Goal: Task Accomplishment & Management: Manage account settings

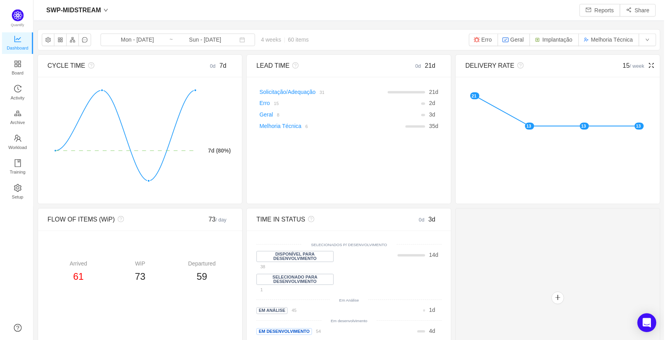
scroll to position [328, 617]
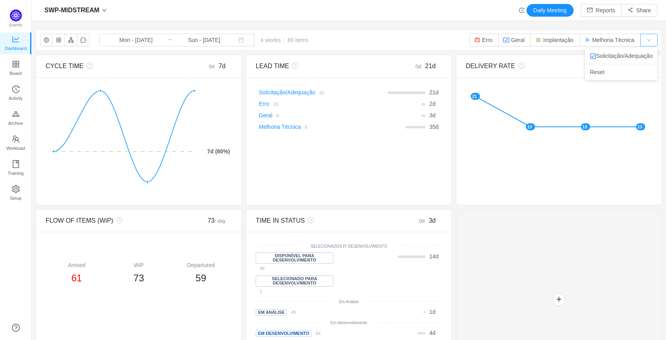
click at [646, 37] on button "button" at bounding box center [649, 40] width 17 height 13
click at [361, 44] on div "SWP-MIDSTREAM Mon - Aug 18, 2025 ~ Sun - Sep 14, 2025 4 weeks 60 items Erro Ger…" at bounding box center [349, 40] width 626 height 21
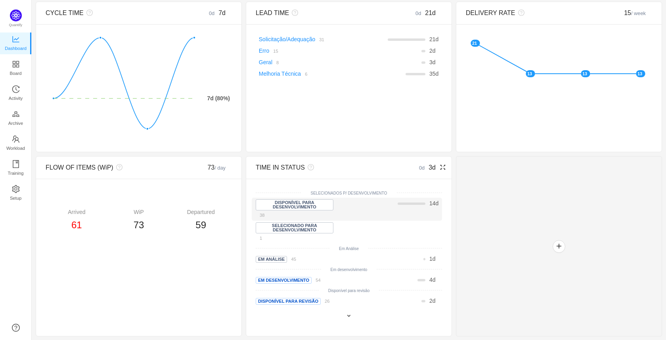
scroll to position [0, 0]
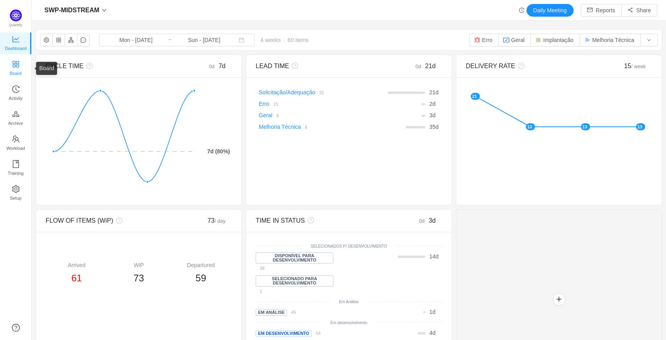
click at [21, 70] on span "Board" at bounding box center [16, 73] width 12 height 16
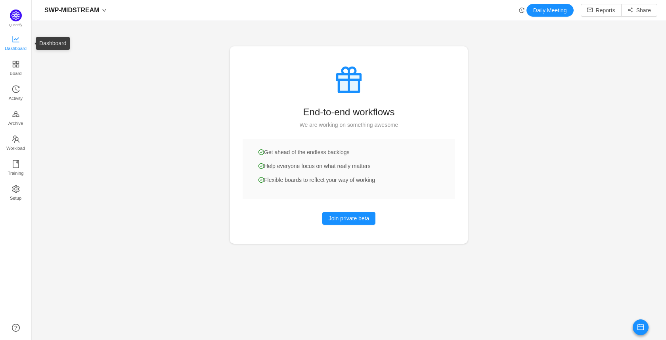
click at [16, 38] on icon "icon: line-chart" at bounding box center [16, 39] width 8 height 8
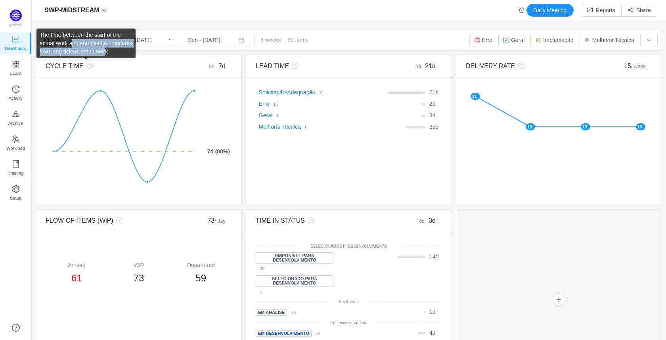
drag, startPoint x: 107, startPoint y: 52, endPoint x: 72, endPoint y: 44, distance: 35.8
click at [72, 44] on div "The time between the start of the actual work and completion. Indicates how lon…" at bounding box center [85, 44] width 99 height 30
drag, startPoint x: 40, startPoint y: 35, endPoint x: 108, endPoint y: 50, distance: 69.8
click at [108, 50] on div "The time between the start of the actual work and completion. Indicates how lon…" at bounding box center [85, 44] width 99 height 30
copy div "The time between the start of the actual work and completion. Indicates how lon…"
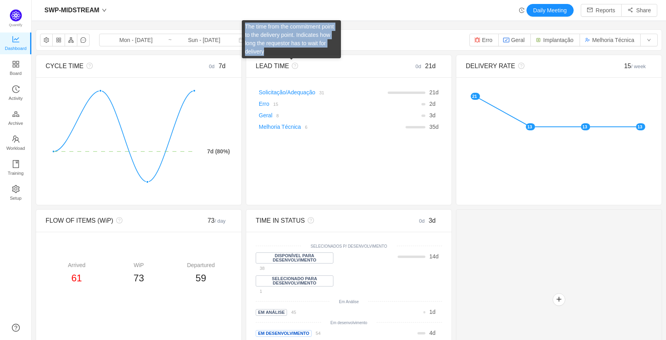
drag, startPoint x: 266, startPoint y: 52, endPoint x: 245, endPoint y: 26, distance: 33.6
click at [245, 26] on div "The time from the commitment point to the delivery point. Indicates how long th…" at bounding box center [291, 39] width 99 height 38
copy div "The time from the commitment point to the delivery point. Indicates how long th…"
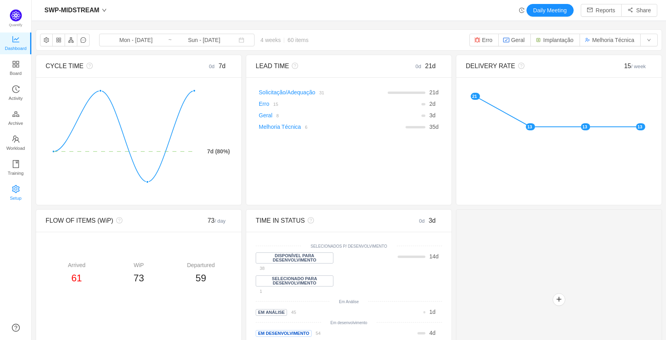
click at [13, 194] on span "Setup" at bounding box center [16, 198] width 12 height 16
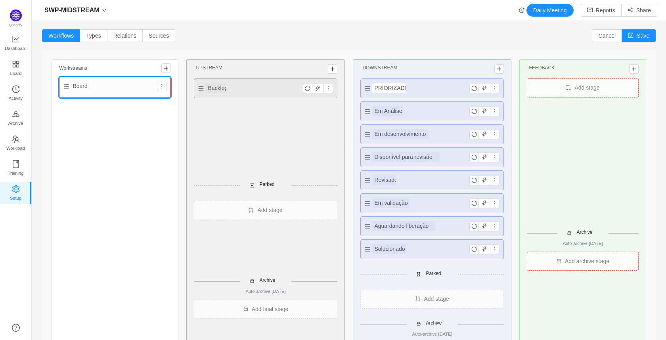
click at [393, 86] on textarea "PRIORIZADOS" at bounding box center [389, 88] width 34 height 10
click at [421, 35] on div "Workflows Types Relations Sources Cancel Save" at bounding box center [349, 35] width 614 height 13
click at [100, 38] on span "Types" at bounding box center [93, 36] width 15 height 6
click at [86, 38] on input "Types" at bounding box center [86, 38] width 0 height 0
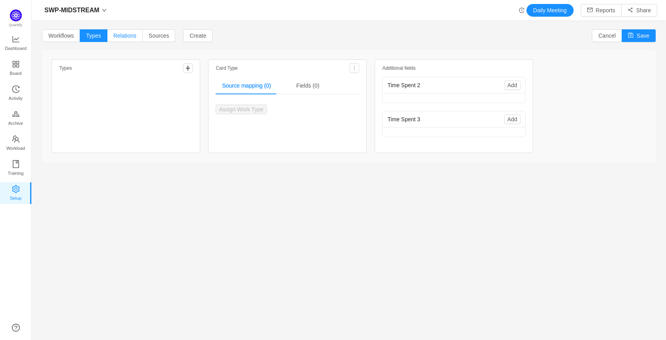
click at [121, 37] on span "Relations" at bounding box center [124, 36] width 23 height 6
click at [113, 38] on input "Relations" at bounding box center [113, 38] width 0 height 0
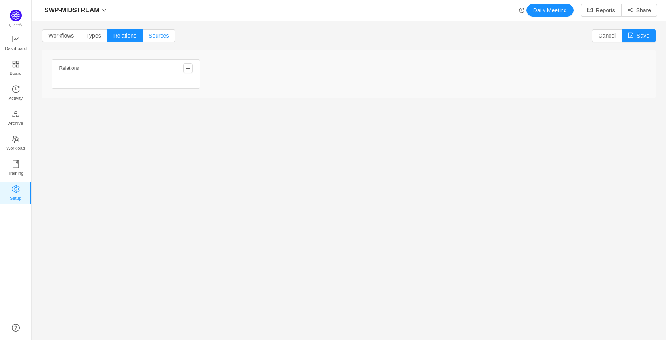
click at [162, 37] on span "Sources" at bounding box center [159, 36] width 20 height 6
click at [149, 38] on input "Sources" at bounding box center [149, 38] width 0 height 0
click at [55, 33] on span "Workflows" at bounding box center [60, 36] width 25 height 6
click at [48, 38] on input "Workflows" at bounding box center [48, 38] width 0 height 0
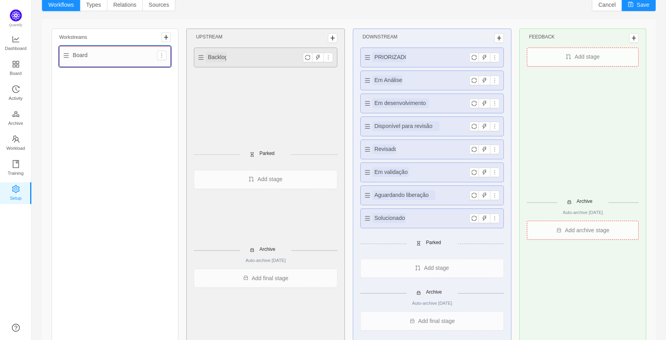
scroll to position [46, 0]
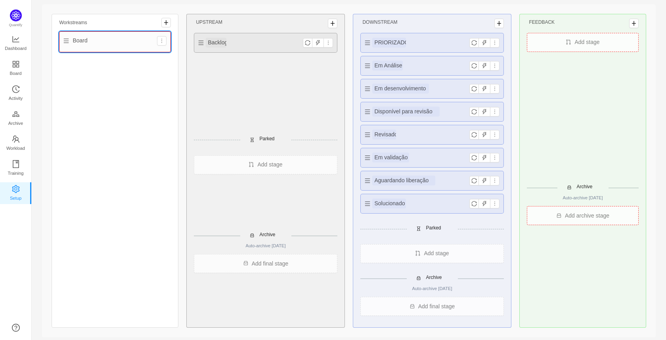
click at [67, 44] on div "Board" at bounding box center [114, 41] width 103 height 10
click at [160, 44] on button "button" at bounding box center [162, 41] width 10 height 10
click at [159, 40] on button "button" at bounding box center [162, 41] width 10 height 10
click at [218, 8] on div "Workstreams Board Upstream Backlog Parked Add stage Archive Auto-archive in 18 …" at bounding box center [349, 170] width 614 height 333
click at [244, 42] on div "Backlog" at bounding box center [265, 42] width 142 height 19
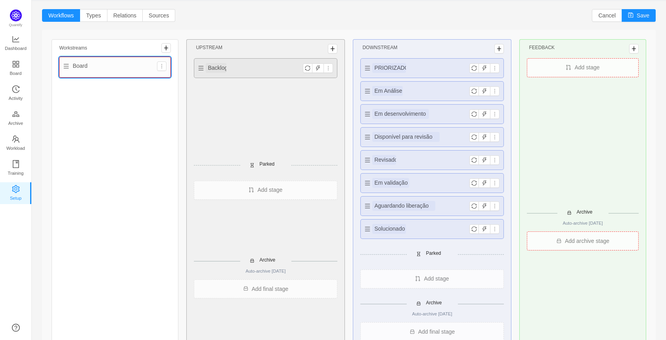
scroll to position [0, 0]
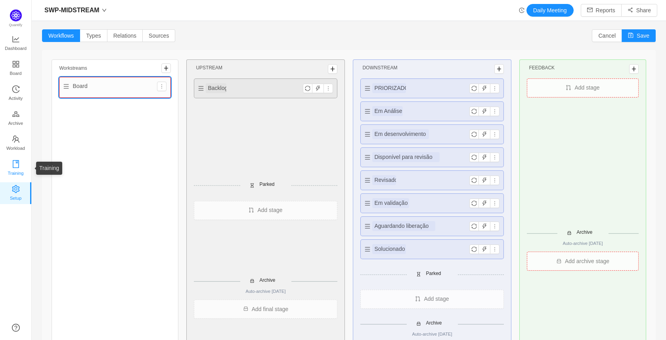
click at [18, 163] on icon "icon: book" at bounding box center [16, 164] width 6 height 8
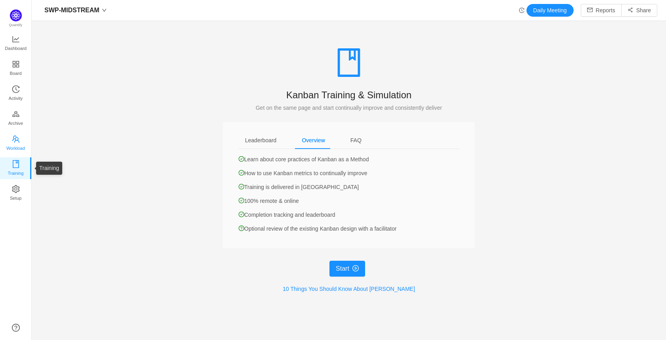
click at [18, 150] on span "Workload" at bounding box center [15, 148] width 19 height 16
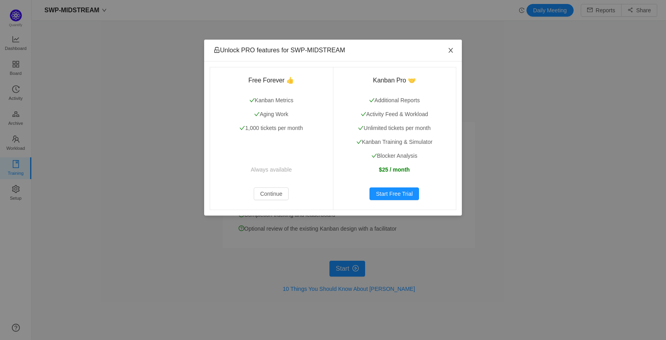
click at [451, 49] on icon "icon: close" at bounding box center [451, 50] width 6 height 6
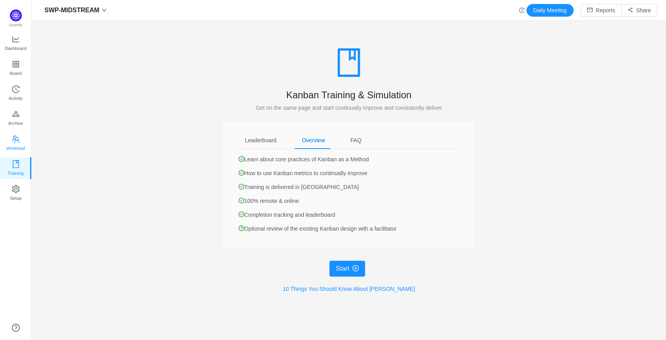
click at [13, 148] on span "Workload" at bounding box center [15, 148] width 19 height 16
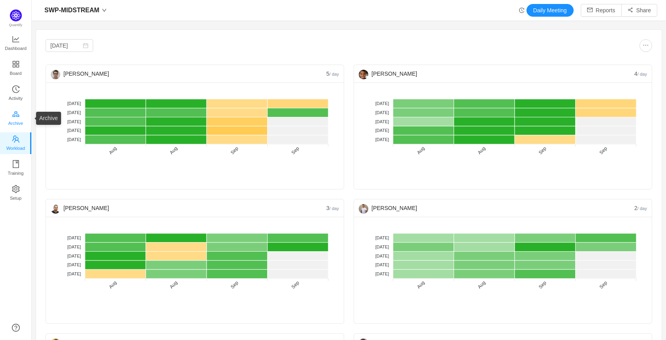
click at [11, 117] on span "Archive" at bounding box center [15, 123] width 15 height 16
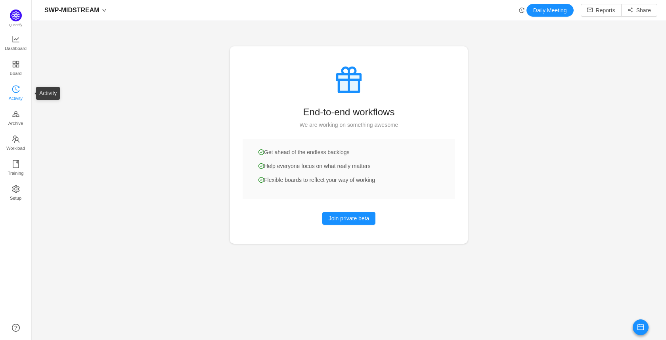
click at [18, 88] on icon "icon: history" at bounding box center [16, 89] width 8 height 8
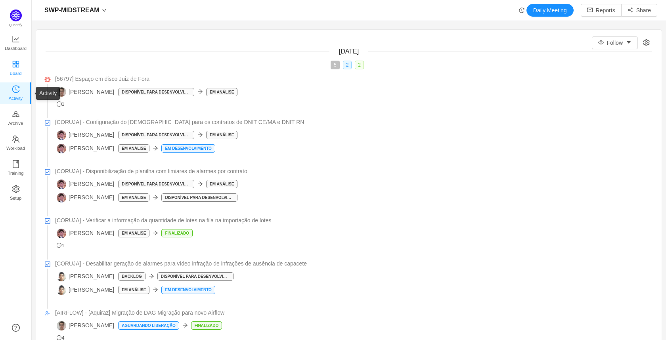
click at [14, 73] on span "Board" at bounding box center [16, 73] width 12 height 16
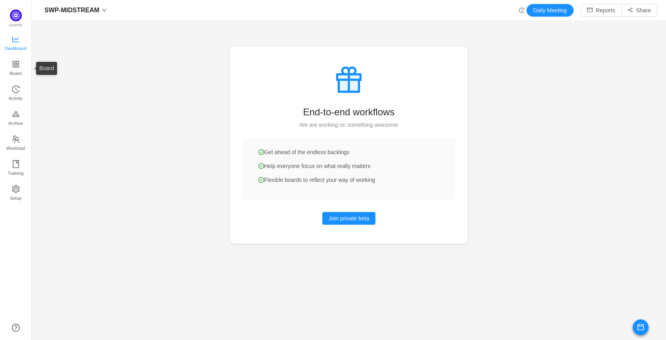
click at [13, 53] on span "Dashboard" at bounding box center [16, 48] width 22 height 16
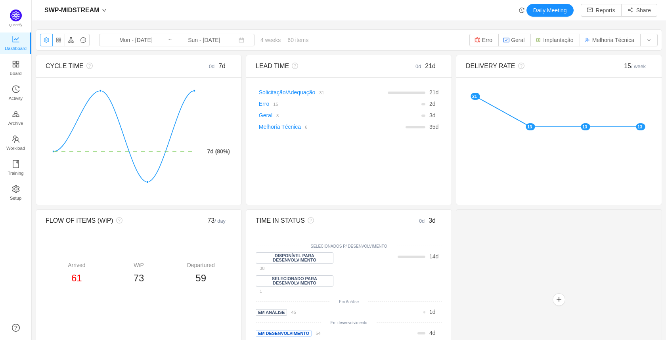
click at [52, 41] on button "button" at bounding box center [46, 40] width 13 height 13
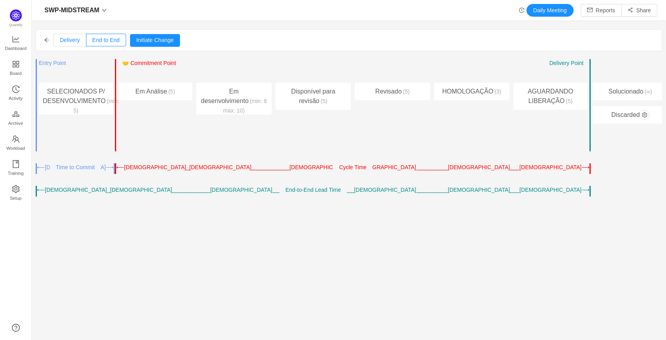
click at [75, 38] on span "Delivery" at bounding box center [70, 40] width 20 height 6
click at [60, 42] on input "Delivery" at bounding box center [60, 42] width 0 height 0
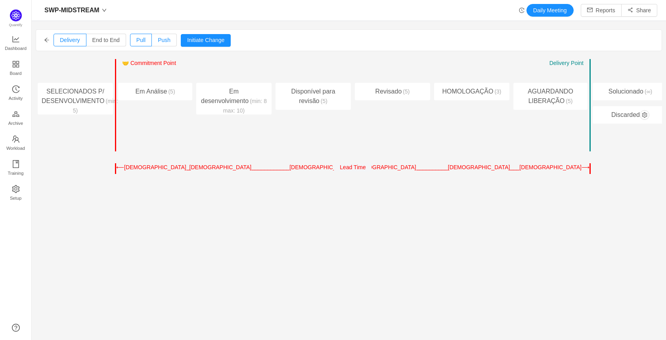
click at [155, 40] on label "Push" at bounding box center [164, 40] width 25 height 13
click at [158, 42] on input "Push" at bounding box center [158, 42] width 0 height 0
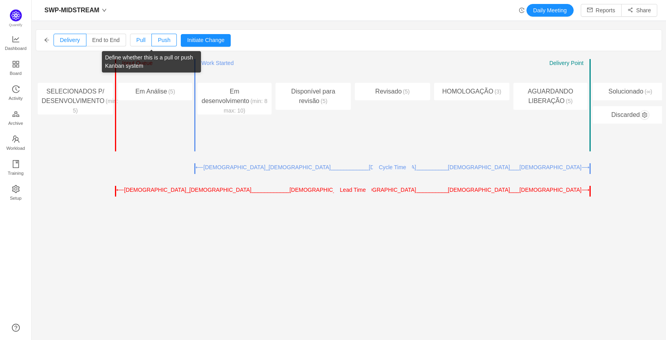
click at [138, 41] on span "Pull" at bounding box center [140, 40] width 9 height 6
click at [136, 42] on input "Pull" at bounding box center [136, 42] width 0 height 0
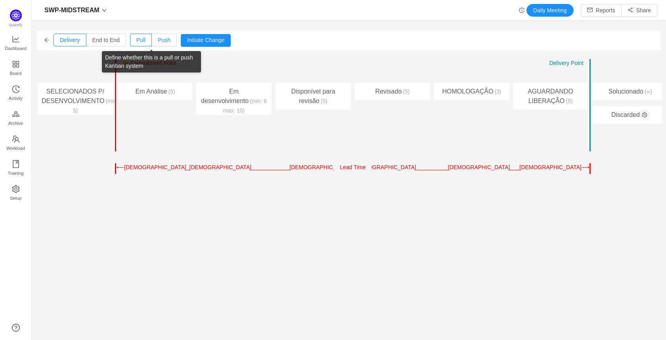
click at [161, 40] on span "Push" at bounding box center [164, 40] width 13 height 6
click at [158, 42] on input "Push" at bounding box center [158, 42] width 0 height 0
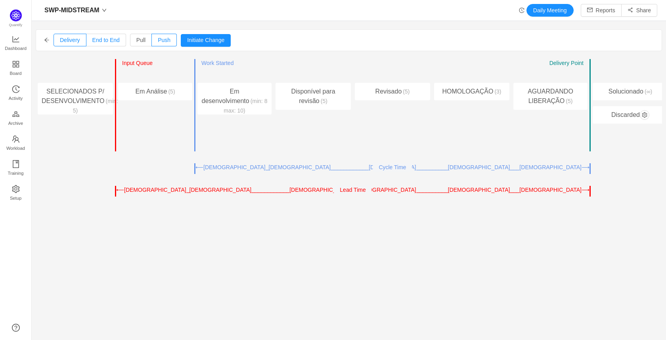
click at [113, 39] on span "End to End" at bounding box center [105, 40] width 27 height 6
click at [92, 42] on input "End to End" at bounding box center [92, 42] width 0 height 0
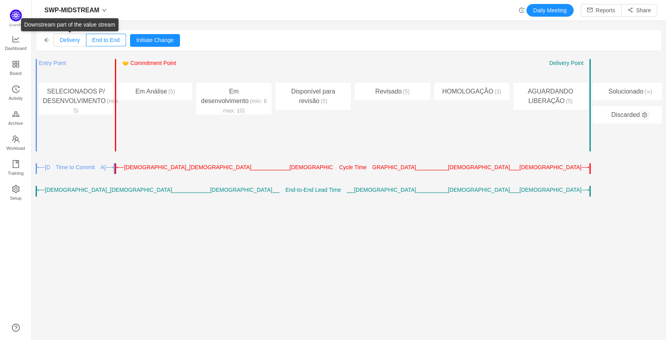
click at [77, 40] on span "Delivery" at bounding box center [70, 40] width 20 height 6
click at [60, 42] on input "Delivery" at bounding box center [60, 42] width 0 height 0
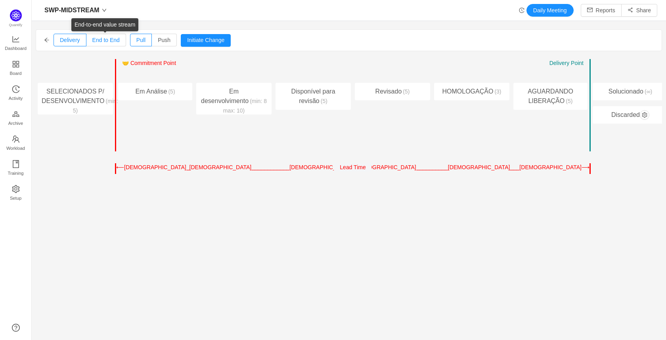
click at [102, 39] on span "End to End" at bounding box center [105, 40] width 27 height 6
click at [92, 42] on input "End to End" at bounding box center [92, 42] width 0 height 0
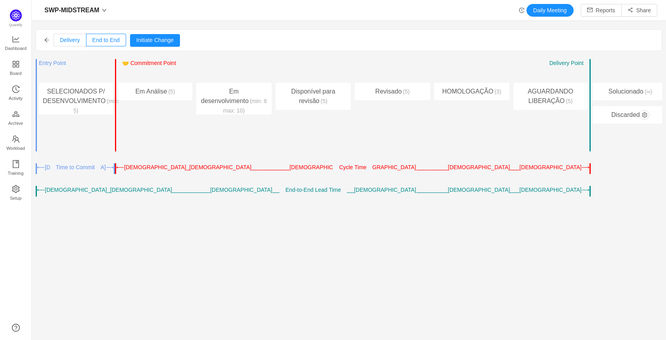
click at [70, 40] on span "Delivery" at bounding box center [70, 40] width 20 height 6
click at [60, 42] on input "Delivery" at bounding box center [60, 42] width 0 height 0
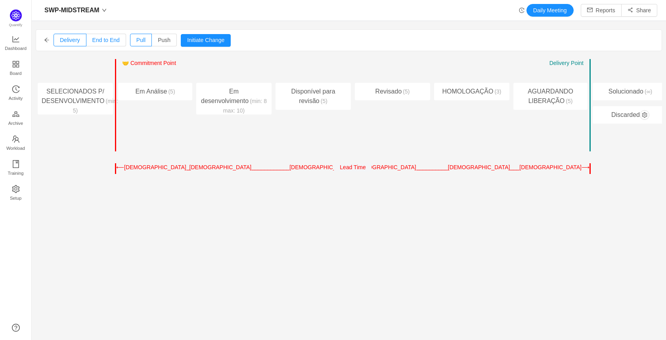
click at [101, 39] on span "End to End" at bounding box center [105, 40] width 27 height 6
click at [92, 42] on input "End to End" at bounding box center [92, 42] width 0 height 0
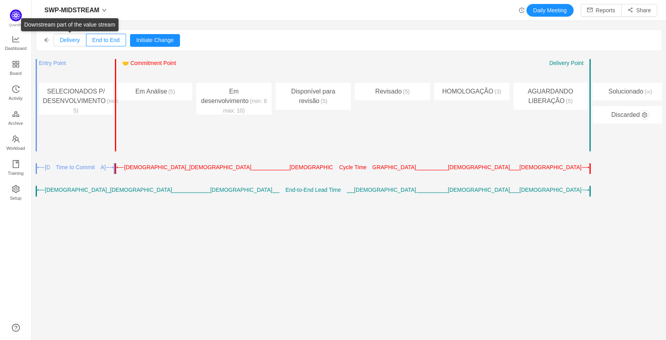
click at [68, 37] on span "Delivery" at bounding box center [70, 40] width 20 height 6
click at [60, 42] on input "Delivery" at bounding box center [60, 42] width 0 height 0
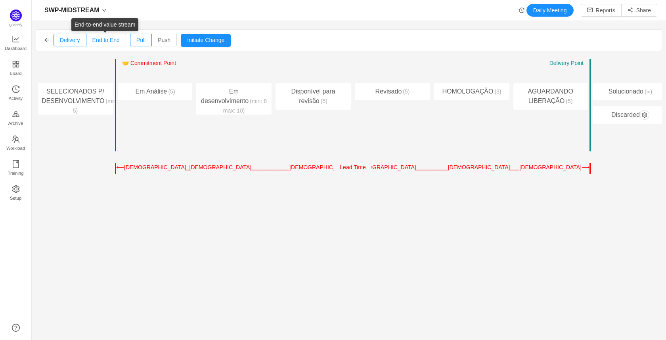
click at [106, 39] on span "End to End" at bounding box center [105, 40] width 27 height 6
click at [92, 42] on input "End to End" at bounding box center [92, 42] width 0 height 0
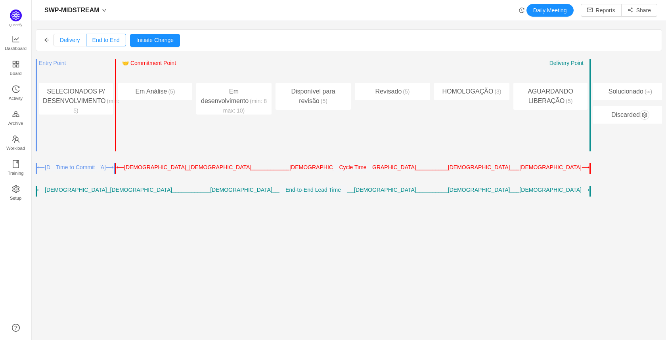
click at [73, 39] on span "Delivery" at bounding box center [70, 40] width 20 height 6
click at [60, 42] on input "Delivery" at bounding box center [60, 42] width 0 height 0
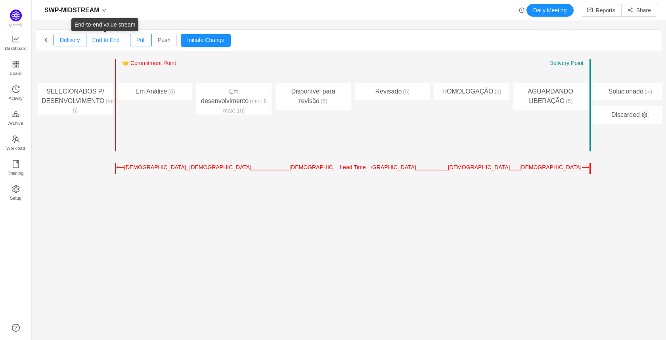
click at [105, 39] on span "End to End" at bounding box center [105, 40] width 27 height 6
click at [92, 42] on input "End to End" at bounding box center [92, 42] width 0 height 0
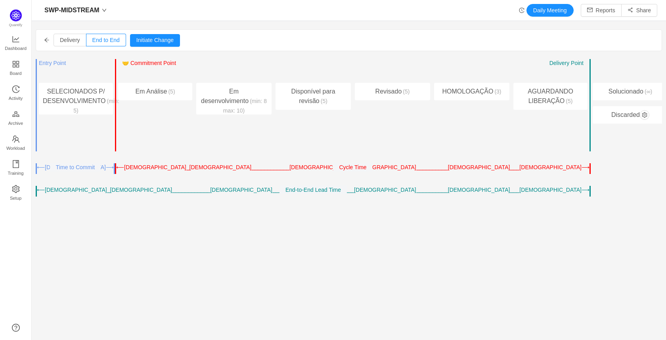
click at [84, 166] on span "Time to Commit" at bounding box center [75, 167] width 39 height 6
click at [80, 42] on label "Delivery" at bounding box center [70, 40] width 33 height 13
click at [60, 42] on input "Delivery" at bounding box center [60, 42] width 0 height 0
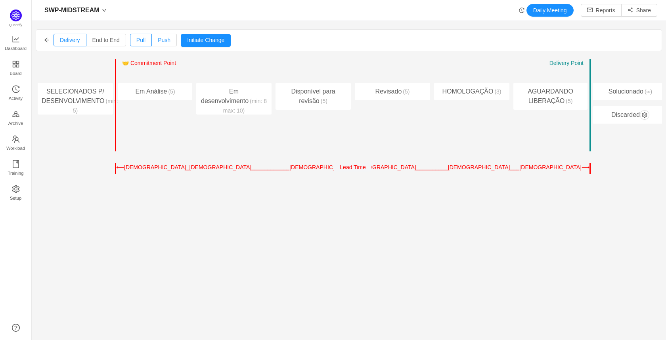
click at [158, 40] on span "Push" at bounding box center [164, 40] width 13 height 6
click at [158, 42] on input "Push" at bounding box center [158, 42] width 0 height 0
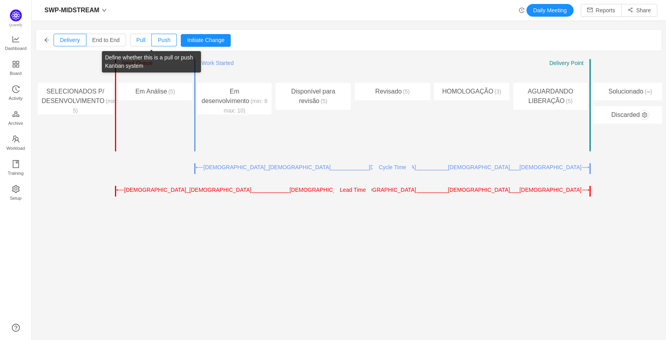
click at [145, 42] on label "Pull" at bounding box center [141, 40] width 22 height 13
click at [136, 42] on input "Pull" at bounding box center [136, 42] width 0 height 0
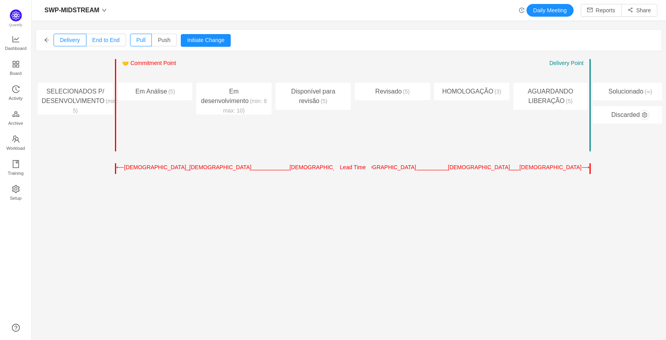
click at [117, 41] on span "End to End" at bounding box center [105, 40] width 27 height 6
click at [92, 42] on input "End to End" at bounding box center [92, 42] width 0 height 0
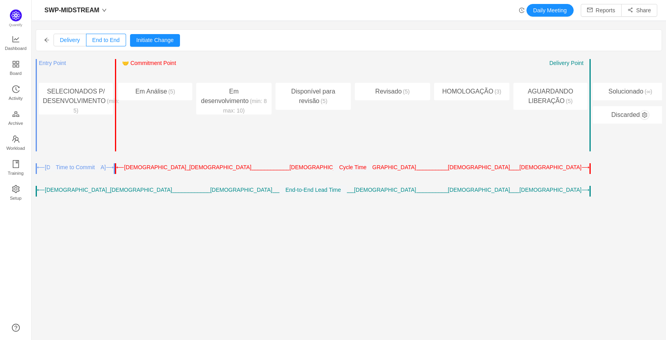
click at [74, 40] on span "Delivery" at bounding box center [70, 40] width 20 height 6
click at [60, 42] on input "Delivery" at bounding box center [60, 42] width 0 height 0
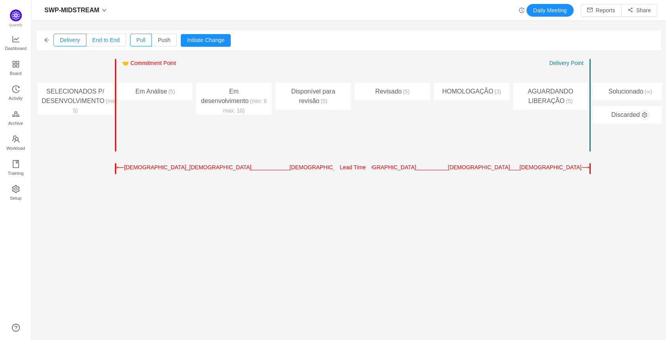
click at [118, 40] on span "End to End" at bounding box center [105, 40] width 27 height 6
click at [92, 42] on input "End to End" at bounding box center [92, 42] width 0 height 0
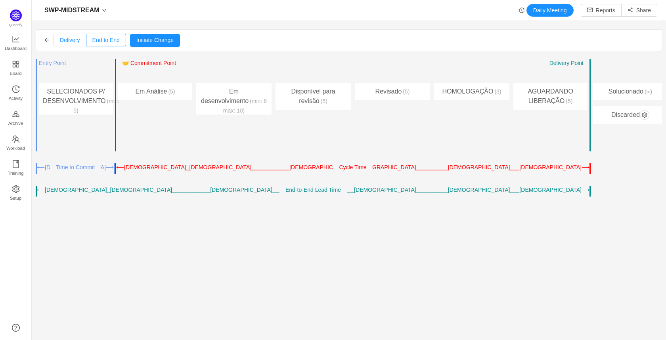
click at [58, 41] on label "Delivery" at bounding box center [70, 40] width 33 height 13
click at [60, 42] on input "Delivery" at bounding box center [60, 42] width 0 height 0
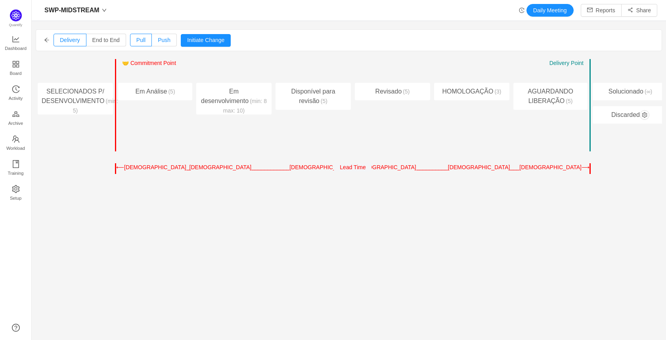
click at [162, 40] on span "Push" at bounding box center [164, 40] width 13 height 6
click at [158, 42] on input "Push" at bounding box center [158, 42] width 0 height 0
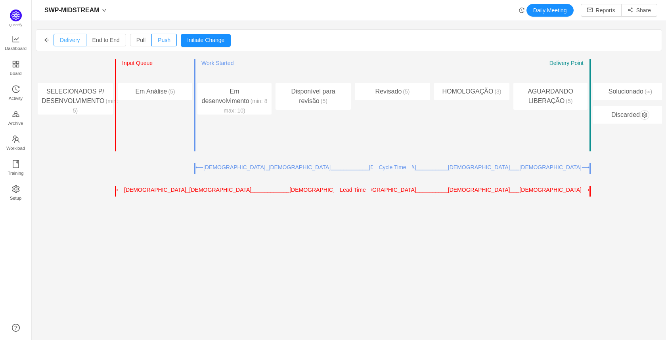
click at [68, 37] on span "Delivery" at bounding box center [70, 40] width 20 height 6
click at [60, 42] on input "Delivery" at bounding box center [60, 42] width 0 height 0
click at [48, 38] on icon "icon: arrow-left" at bounding box center [47, 40] width 6 height 6
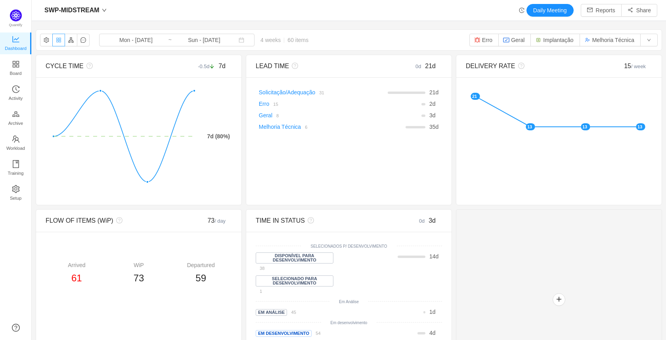
click at [59, 39] on button "button" at bounding box center [58, 40] width 13 height 13
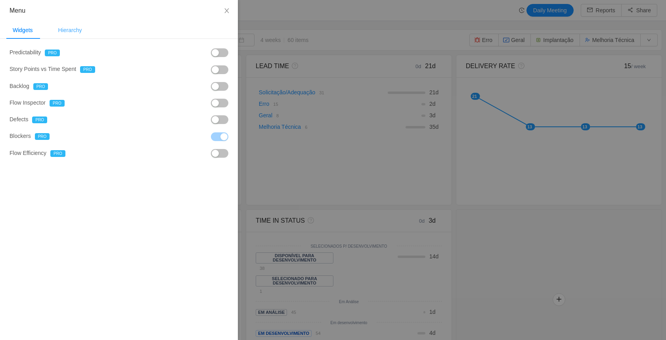
click at [75, 31] on div "Hierarchy" at bounding box center [70, 30] width 36 height 18
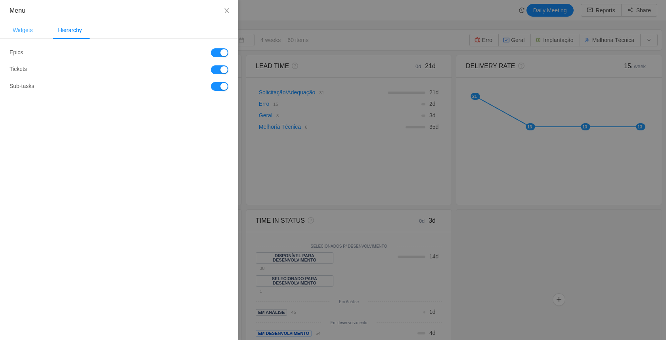
click at [28, 32] on div "Widgets" at bounding box center [22, 30] width 33 height 18
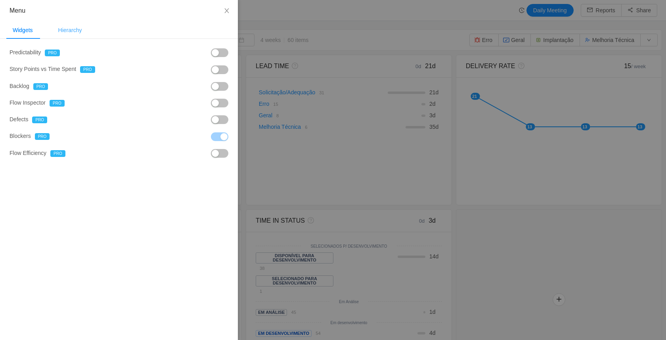
click at [64, 29] on div "Hierarchy" at bounding box center [70, 30] width 36 height 18
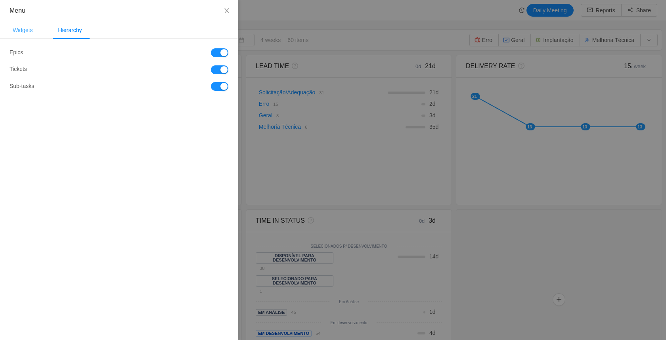
click at [23, 30] on div "Widgets" at bounding box center [22, 30] width 33 height 18
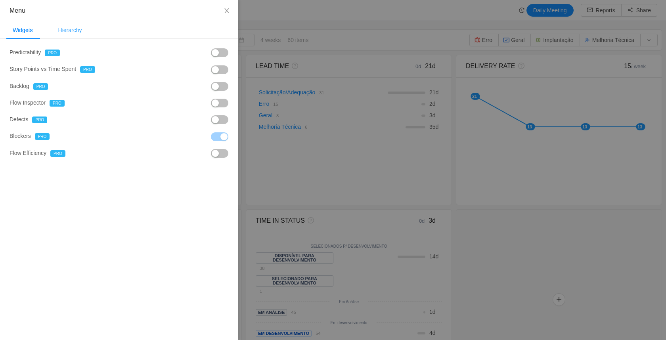
click at [78, 31] on div "Hierarchy" at bounding box center [70, 30] width 36 height 18
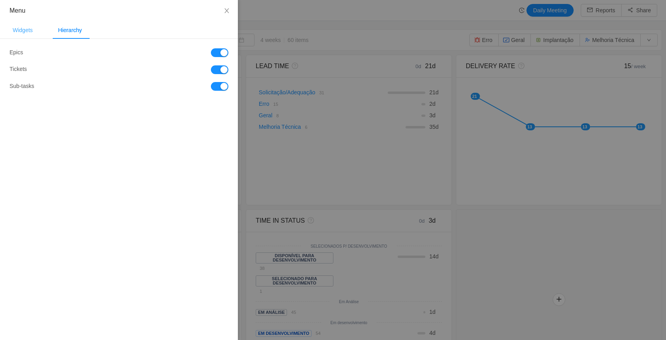
click at [23, 31] on div "Widgets" at bounding box center [22, 30] width 33 height 18
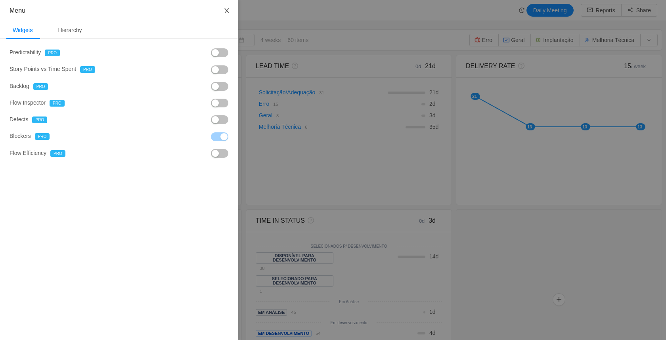
click at [226, 11] on icon "icon: close" at bounding box center [227, 11] width 6 height 6
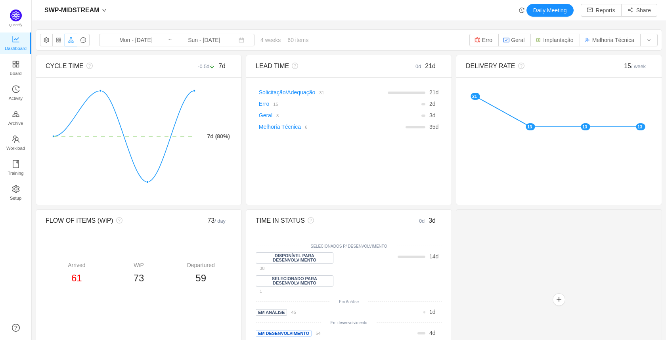
click at [73, 41] on button "button" at bounding box center [71, 40] width 13 height 13
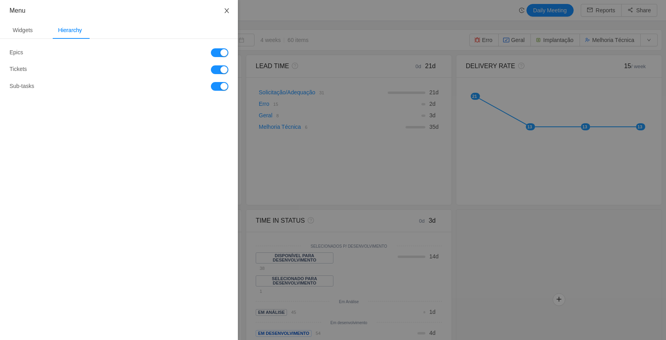
click at [228, 8] on icon "icon: close" at bounding box center [227, 11] width 6 height 6
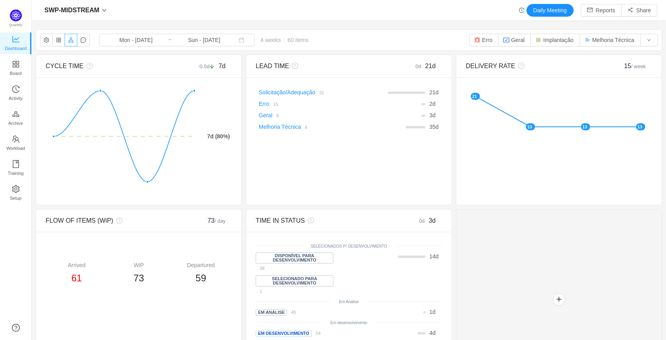
click at [75, 40] on button "button" at bounding box center [71, 40] width 13 height 13
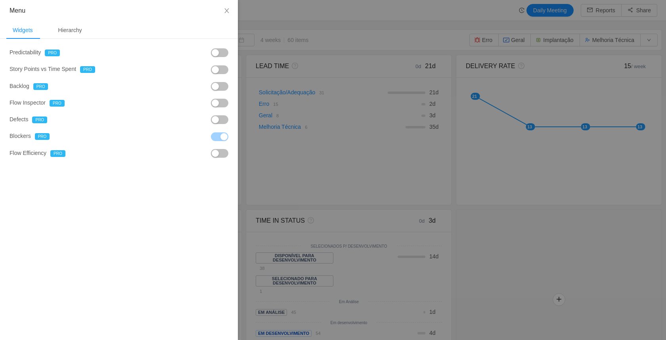
click at [29, 33] on div "Widgets" at bounding box center [22, 30] width 33 height 18
click at [52, 29] on div "Hierarchy" at bounding box center [70, 30] width 36 height 18
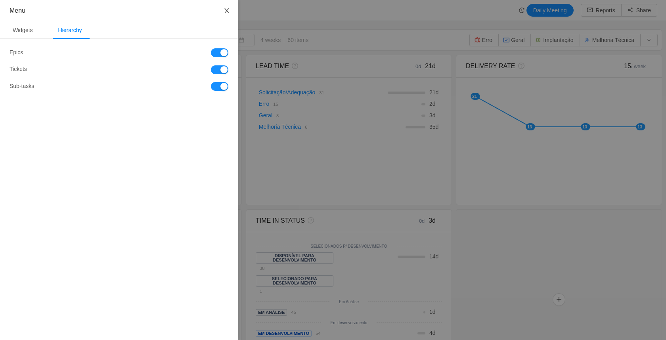
click at [227, 11] on icon "icon: close" at bounding box center [227, 10] width 4 height 5
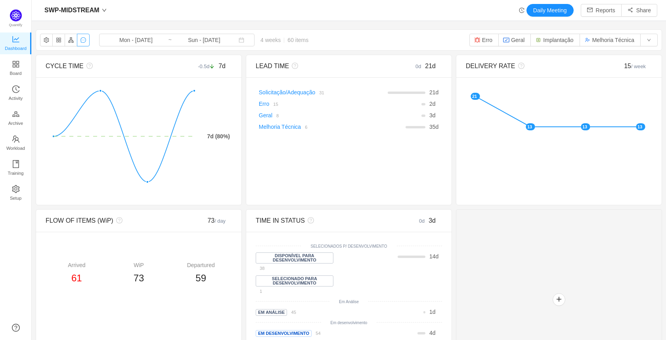
click at [84, 40] on button "button" at bounding box center [83, 40] width 13 height 13
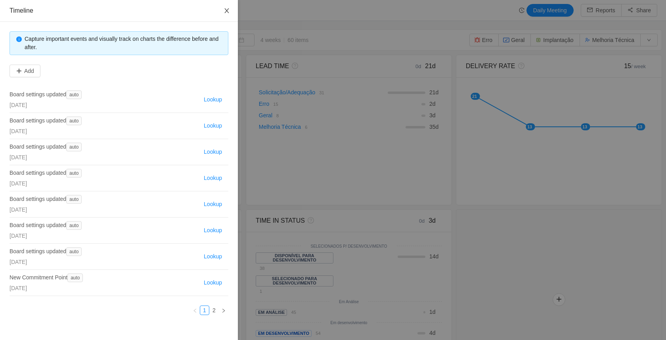
click at [226, 12] on icon "icon: close" at bounding box center [227, 10] width 4 height 5
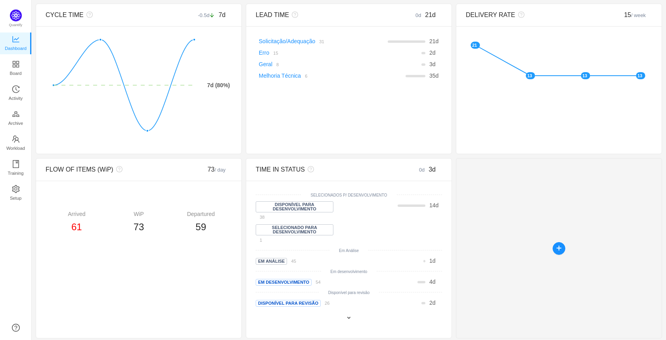
scroll to position [53, 0]
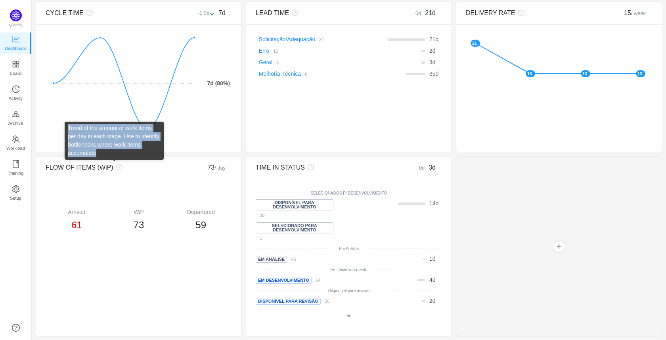
drag, startPoint x: 104, startPoint y: 152, endPoint x: 68, endPoint y: 129, distance: 43.1
click at [68, 129] on div "Trend of the amount of work items per day in each stage. Use to identify bottle…" at bounding box center [114, 141] width 99 height 38
copy div "Trend of the amount of work items per day in each stage. Use to identify bottle…"
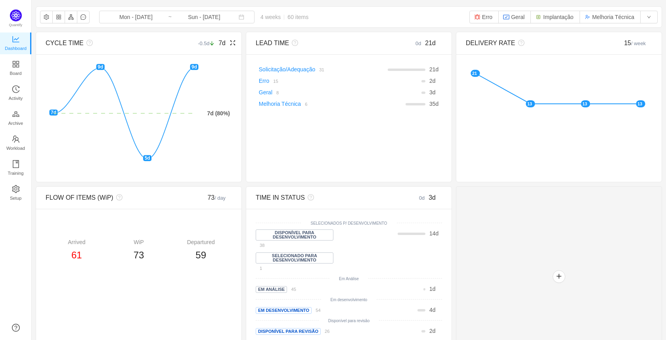
scroll to position [0, 0]
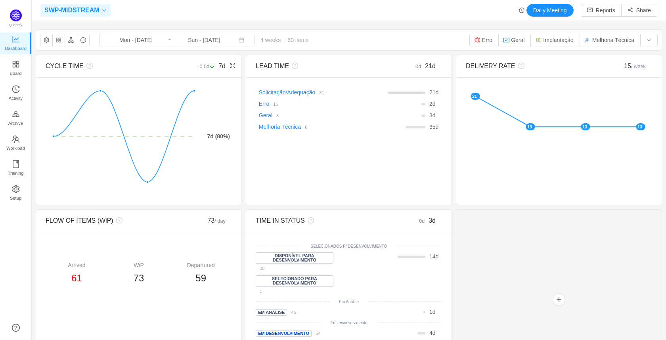
click at [104, 12] on div "SWP-MIDSTREAM" at bounding box center [75, 10] width 70 height 13
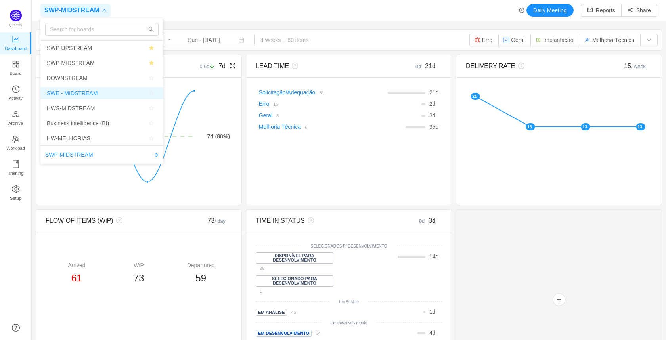
click at [103, 92] on span "SWE - MIDSTREAM" at bounding box center [102, 93] width 110 height 12
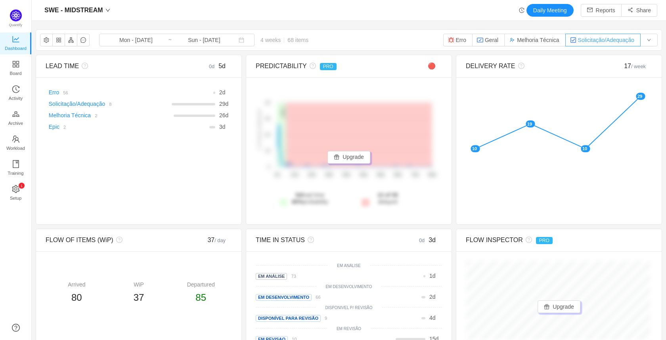
click at [635, 42] on button "Solicitação/Adequação" at bounding box center [603, 40] width 75 height 13
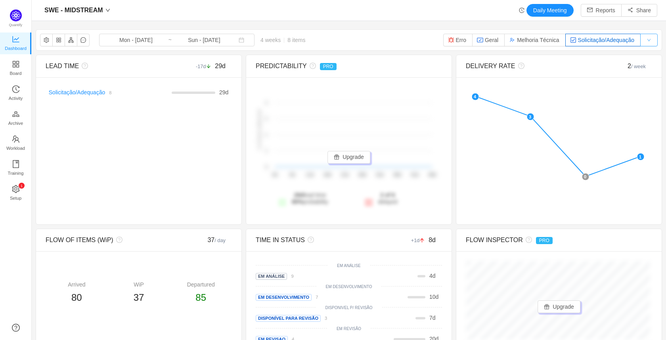
scroll to position [328, 617]
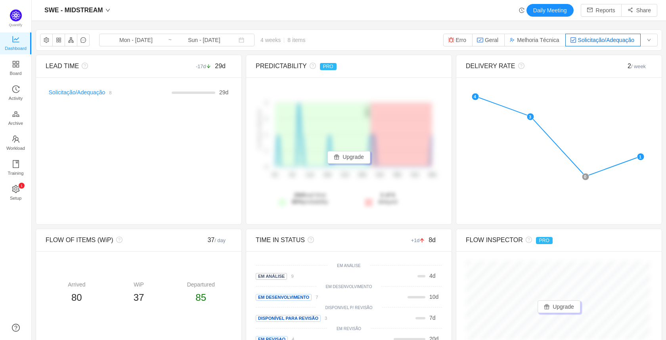
click at [627, 40] on button "Solicitação/Adequação" at bounding box center [603, 40] width 75 height 13
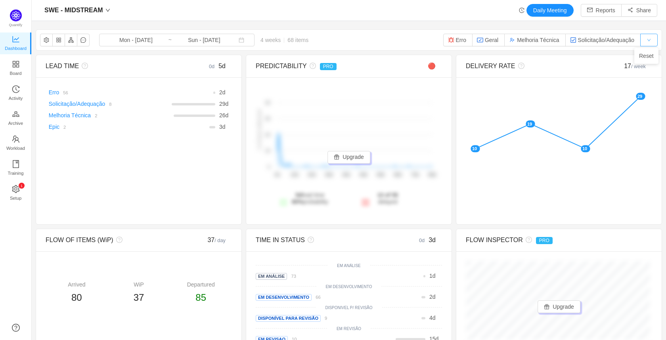
click at [645, 39] on button "button" at bounding box center [649, 40] width 17 height 13
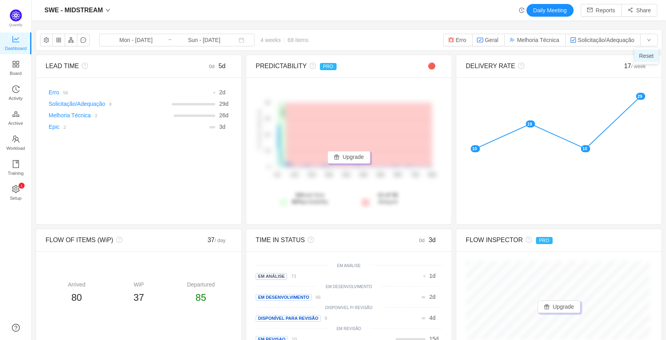
click at [644, 53] on li "Reset" at bounding box center [647, 56] width 24 height 13
click at [232, 66] on icon "icon: fullscreen" at bounding box center [233, 66] width 6 height 6
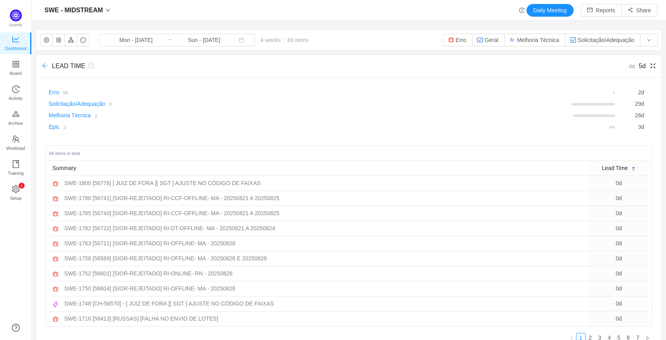
click at [44, 65] on icon "icon: arrow-left" at bounding box center [44, 65] width 5 height 5
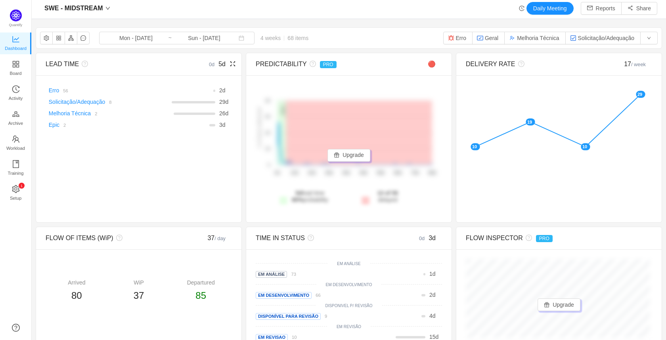
scroll to position [0, 0]
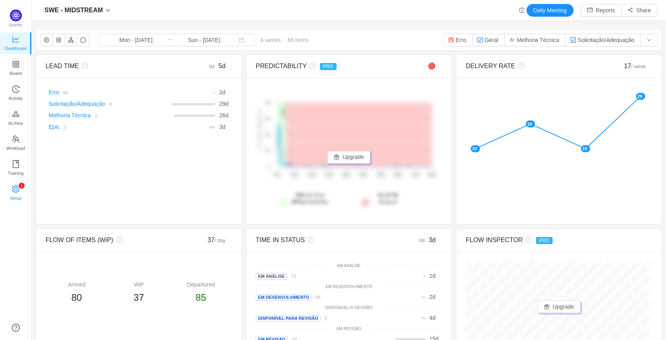
click at [20, 197] on link "0 1 2 3 4 5 6 7 8 9 0 1 2 3 4 5 6 7 8 9 0 1 2 3 4 5 6 7 8 9 Setup" at bounding box center [16, 194] width 8 height 16
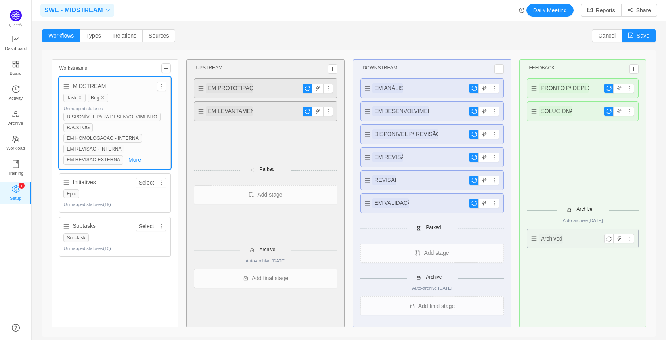
click at [103, 8] on span at bounding box center [106, 10] width 7 height 5
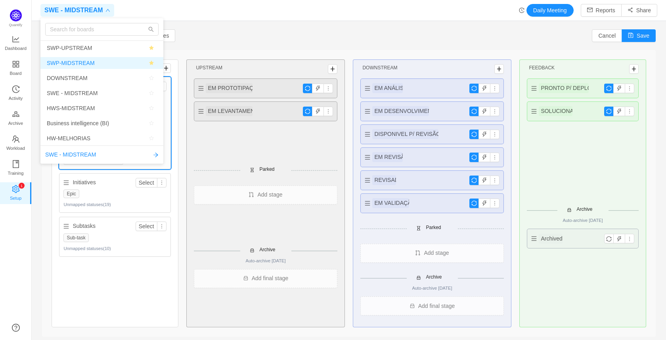
click at [96, 64] on span "SWP-MIDSTREAM" at bounding box center [102, 63] width 110 height 12
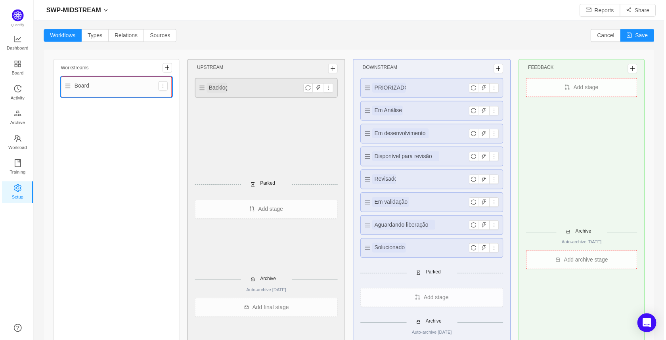
scroll to position [328, 617]
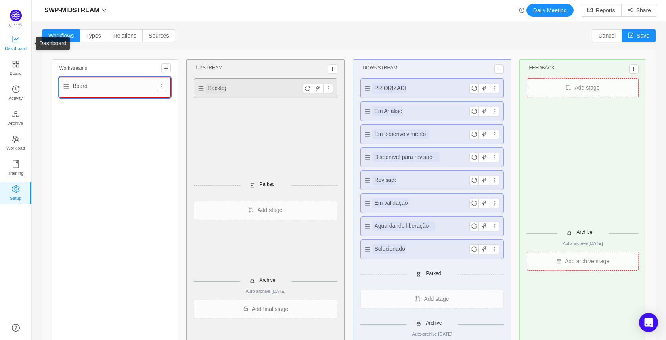
click at [13, 48] on span "Dashboard" at bounding box center [16, 48] width 22 height 16
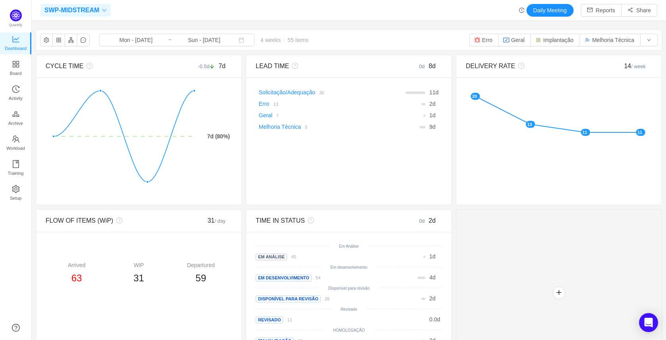
click at [96, 8] on span "SWP-MIDSTREAM" at bounding box center [71, 10] width 55 height 13
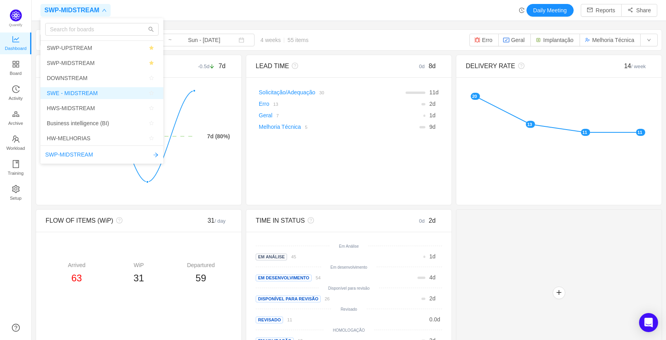
click at [91, 94] on span "SWE - MIDSTREAM" at bounding box center [72, 93] width 51 height 12
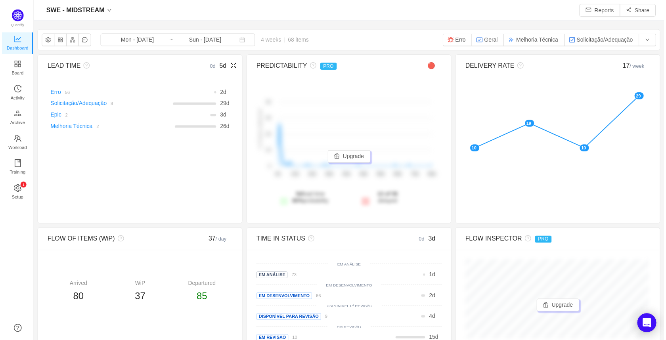
scroll to position [328, 617]
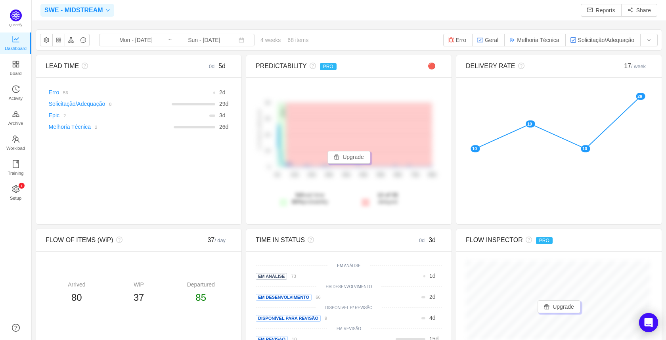
click at [94, 11] on span "SWE - MIDSTREAM" at bounding box center [73, 10] width 59 height 13
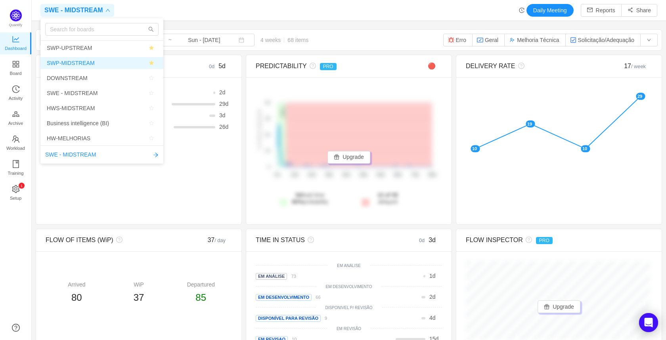
click at [84, 65] on span "SWP-MIDSTREAM" at bounding box center [71, 63] width 48 height 12
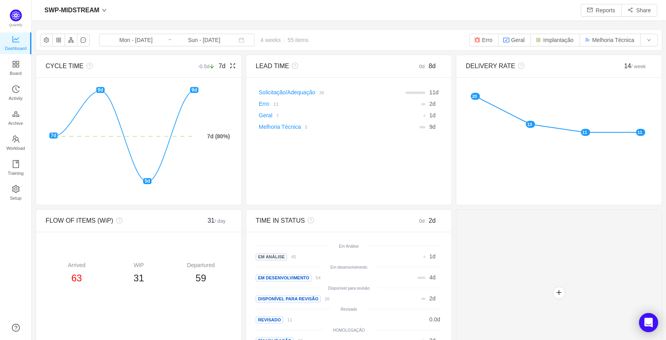
scroll to position [328, 617]
click at [557, 292] on button "button" at bounding box center [559, 293] width 13 height 13
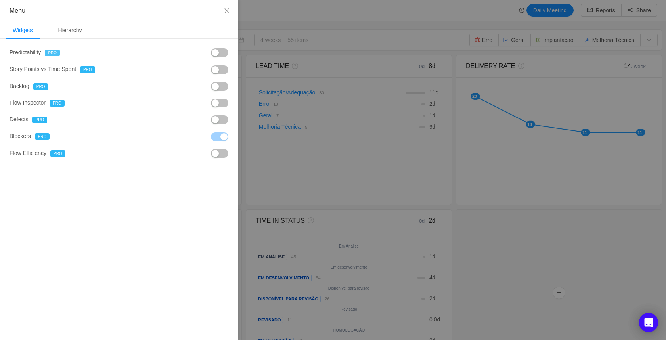
click at [49, 51] on span "PRO" at bounding box center [52, 53] width 15 height 7
click at [216, 49] on button "button" at bounding box center [219, 52] width 17 height 9
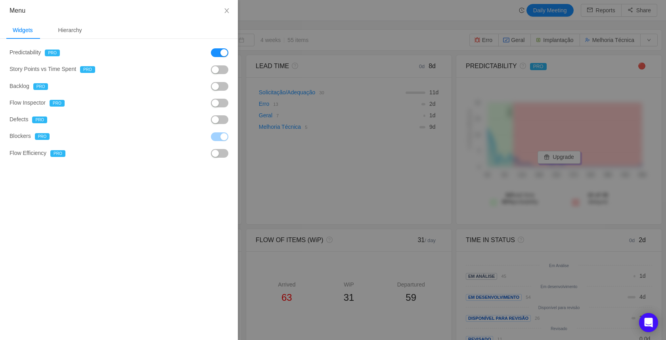
click at [218, 53] on button "button" at bounding box center [219, 52] width 17 height 9
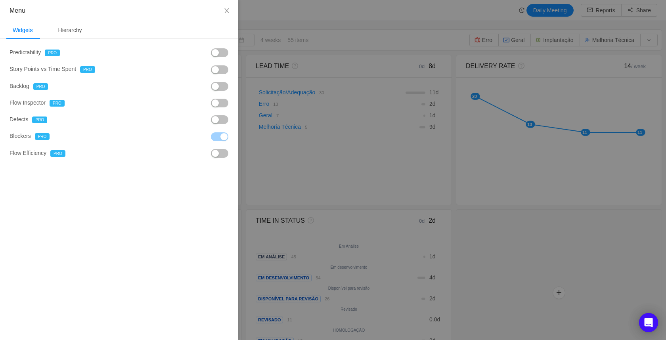
click at [218, 53] on button "button" at bounding box center [219, 52] width 17 height 9
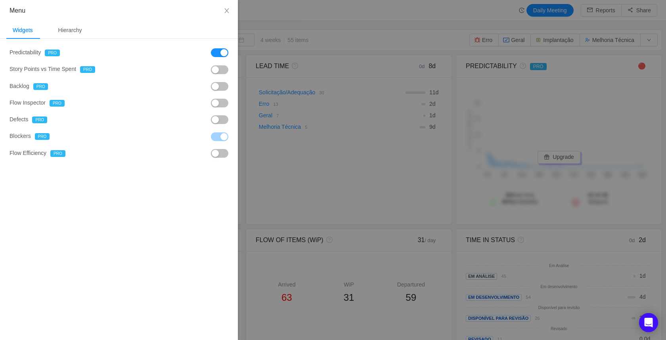
click at [218, 53] on button "button" at bounding box center [219, 52] width 17 height 9
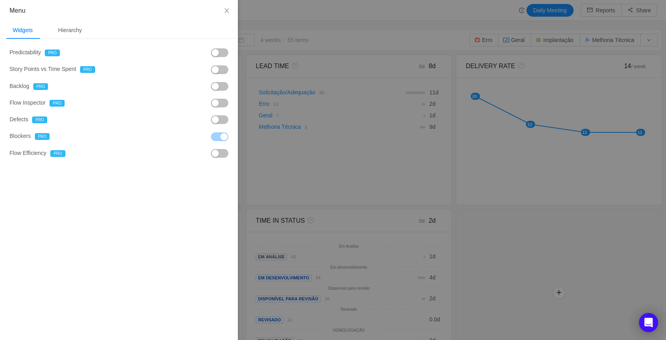
click at [220, 71] on button "button" at bounding box center [219, 69] width 17 height 9
click at [219, 71] on button "button" at bounding box center [219, 69] width 17 height 9
click at [216, 67] on button "button" at bounding box center [219, 69] width 17 height 9
click at [216, 71] on button "button" at bounding box center [219, 69] width 17 height 9
click at [219, 86] on button "button" at bounding box center [219, 86] width 17 height 9
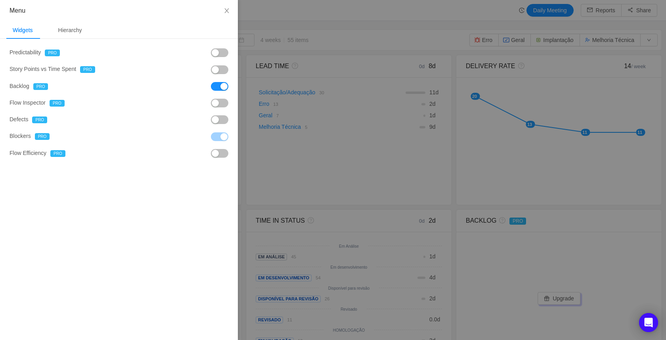
click at [219, 89] on button "button" at bounding box center [219, 86] width 17 height 9
click at [219, 110] on div "Predictability PRO Story Points vs Time Spent PRO Backlog PRO Flow Inspector PR…" at bounding box center [119, 102] width 219 height 109
click at [219, 106] on button "button" at bounding box center [219, 103] width 17 height 9
click at [219, 120] on button "button" at bounding box center [219, 119] width 17 height 9
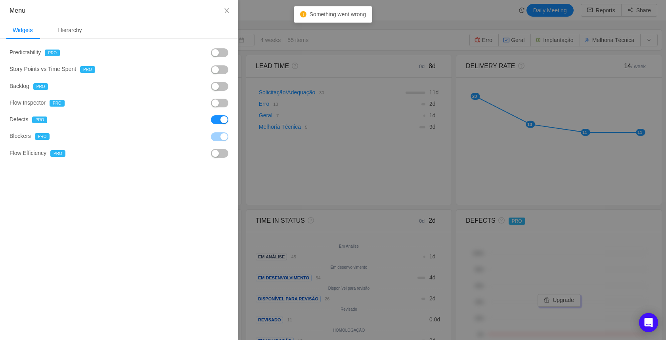
click at [219, 124] on button "button" at bounding box center [219, 119] width 17 height 9
click at [219, 157] on button "button" at bounding box center [219, 153] width 17 height 9
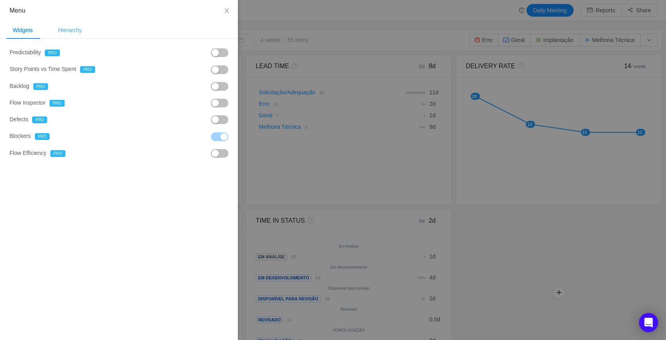
click at [76, 31] on div "Hierarchy" at bounding box center [70, 30] width 36 height 18
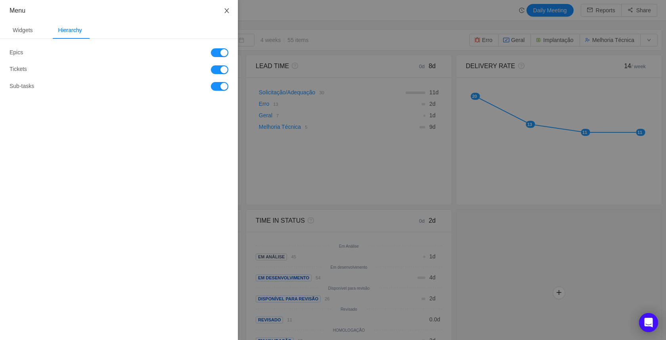
click at [226, 11] on icon "icon: close" at bounding box center [227, 11] width 6 height 6
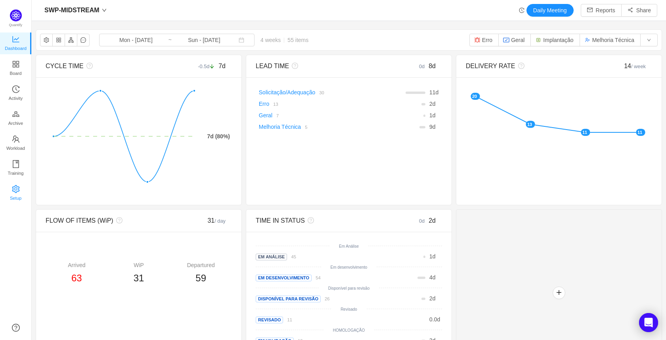
click at [15, 191] on span "Setup" at bounding box center [16, 198] width 12 height 16
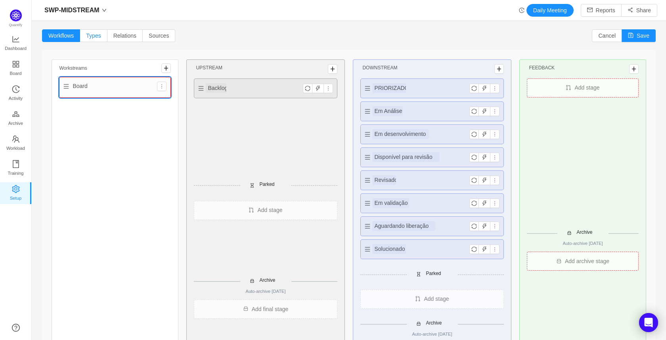
click at [90, 35] on span "Types" at bounding box center [93, 36] width 15 height 6
click at [86, 38] on input "Types" at bounding box center [86, 38] width 0 height 0
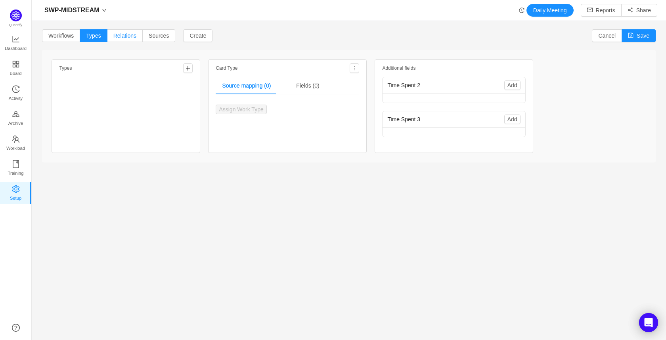
click at [132, 38] on span "Relations" at bounding box center [124, 36] width 23 height 6
click at [113, 38] on input "Relations" at bounding box center [113, 38] width 0 height 0
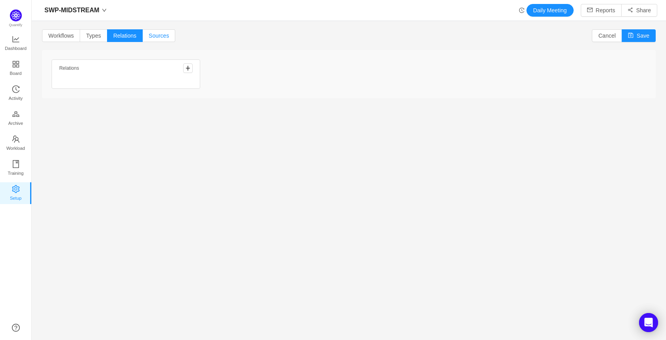
click at [169, 36] on label "Sources" at bounding box center [159, 35] width 33 height 13
click at [149, 38] on input "Sources" at bounding box center [149, 38] width 0 height 0
click at [58, 36] on span "Workflows" at bounding box center [60, 36] width 25 height 6
click at [48, 38] on input "Workflows" at bounding box center [48, 38] width 0 height 0
